Goal: Task Accomplishment & Management: Complete application form

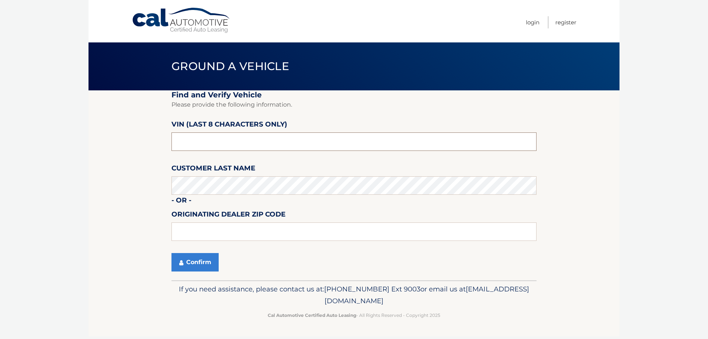
click at [213, 141] on input "text" at bounding box center [353, 141] width 365 height 18
drag, startPoint x: 233, startPoint y: 140, endPoint x: 92, endPoint y: 146, distance: 141.2
click at [92, 146] on section "Find and Verify Vehicle Please provide the following information. VIN (last 8 c…" at bounding box center [353, 185] width 531 height 190
type input "P8833641"
click at [191, 273] on fieldset "Find and Verify Vehicle Please provide the following information. VIN (last 8 c…" at bounding box center [353, 185] width 365 height 190
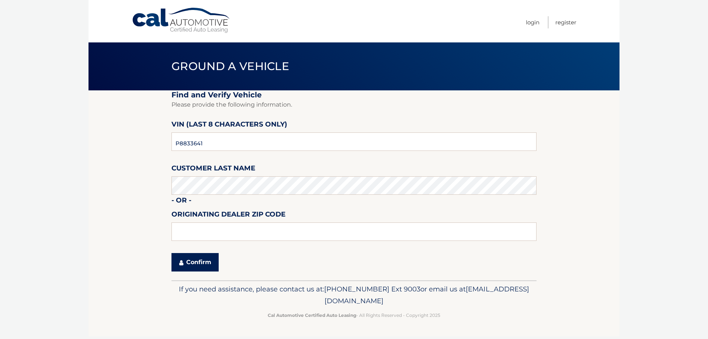
click at [193, 263] on button "Confirm" at bounding box center [194, 262] width 47 height 18
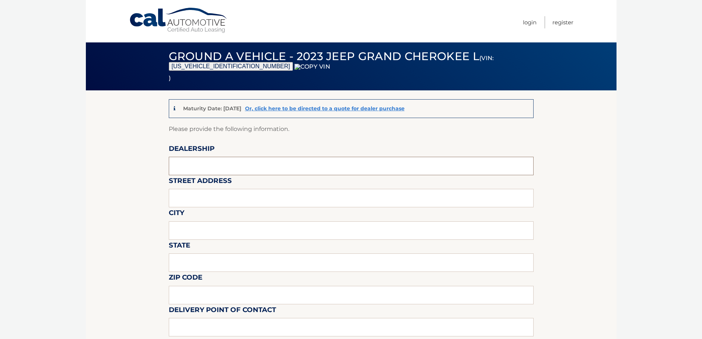
drag, startPoint x: 217, startPoint y: 166, endPoint x: 220, endPoint y: 171, distance: 6.6
click at [217, 166] on input "text" at bounding box center [351, 166] width 365 height 18
type input "WESTBURY JEEP"
click at [219, 194] on input "text" at bounding box center [351, 198] width 365 height 18
type input "[STREET_ADDRESS][PERSON_NAME]"
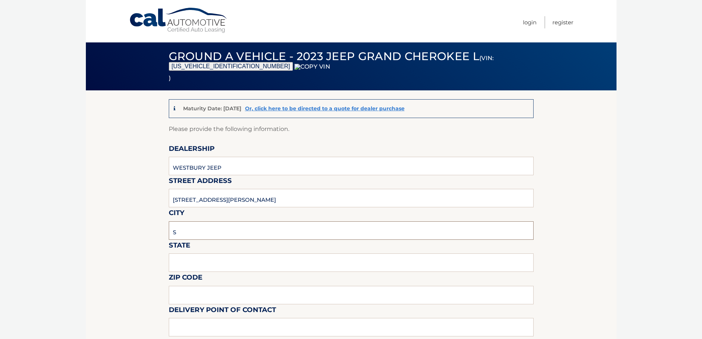
type input "SYOSSET"
click at [217, 261] on input "text" at bounding box center [351, 262] width 365 height 18
type input "NY"
drag, startPoint x: 196, startPoint y: 300, endPoint x: 201, endPoint y: 299, distance: 5.3
click at [196, 300] on input "text" at bounding box center [351, 295] width 365 height 18
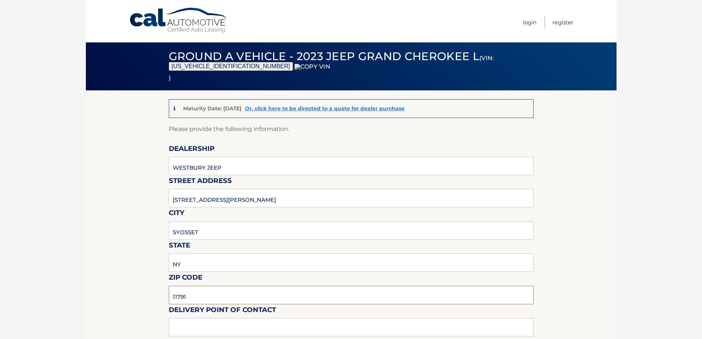
scroll to position [147, 0]
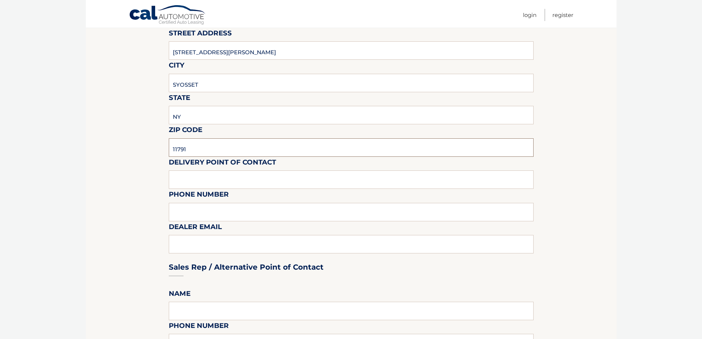
type input "11791"
click at [220, 184] on input "text" at bounding box center [351, 179] width 365 height 18
type input "[PERSON_NAME]"
type input "6313123854"
type input "[EMAIL_ADDRESS][DOMAIN_NAME]"
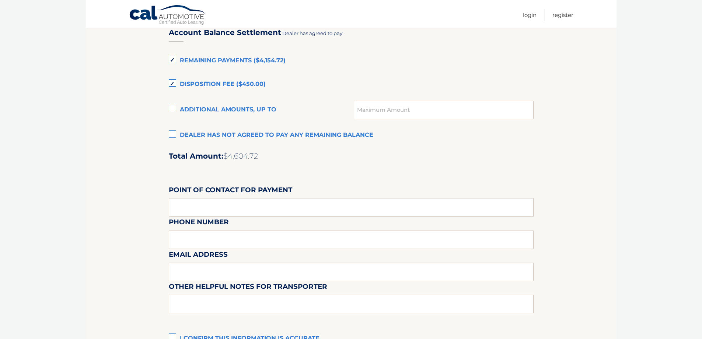
click at [209, 140] on label "Dealer has not agreed to pay any remaining balance" at bounding box center [351, 135] width 365 height 15
click at [0, 0] on input "Dealer has not agreed to pay any remaining balance" at bounding box center [0, 0] width 0 height 0
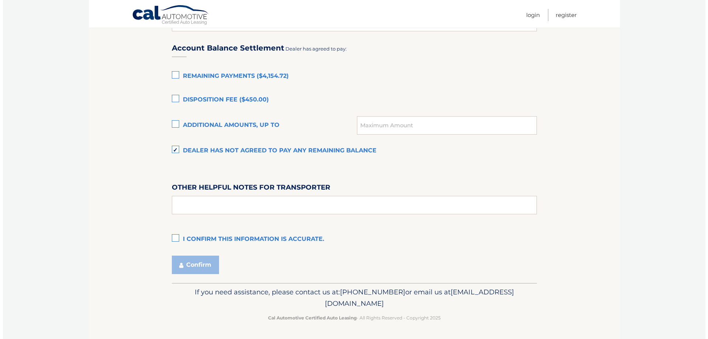
scroll to position [500, 0]
click at [196, 238] on label "I confirm this information is accurate." at bounding box center [351, 239] width 365 height 15
click at [0, 0] on input "I confirm this information is accurate." at bounding box center [0, 0] width 0 height 0
click at [196, 266] on button "Confirm" at bounding box center [192, 264] width 47 height 18
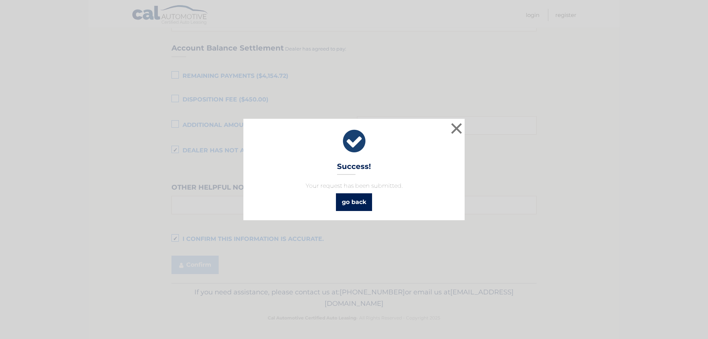
click at [363, 205] on link "go back" at bounding box center [354, 202] width 36 height 18
